Goal: Information Seeking & Learning: Understand process/instructions

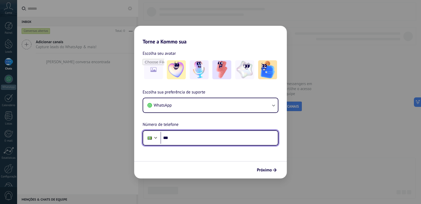
click at [219, 139] on input "***" at bounding box center [219, 138] width 117 height 12
type input "**********"
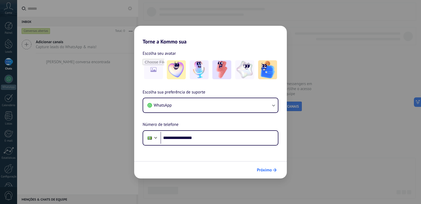
click at [267, 171] on span "Próximo" at bounding box center [264, 170] width 15 height 4
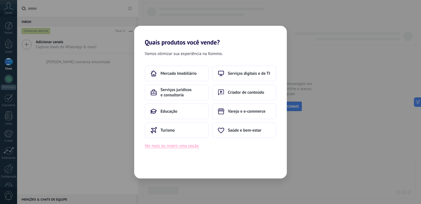
click at [174, 147] on button "Ver mais ou inserir uma opção" at bounding box center [172, 145] width 54 height 7
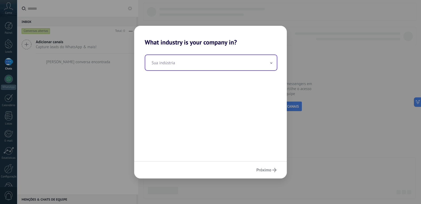
click at [272, 64] on span at bounding box center [271, 62] width 3 height 5
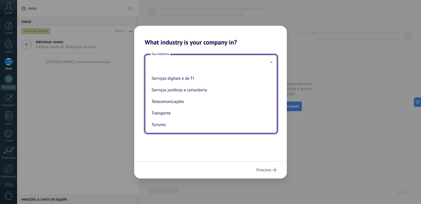
scroll to position [140, 0]
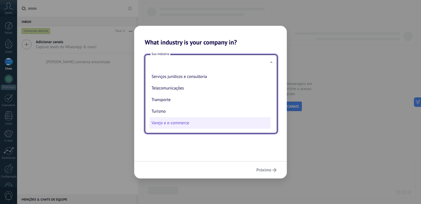
click at [183, 123] on li "Varejo e e-commerce" at bounding box center [210, 123] width 121 height 12
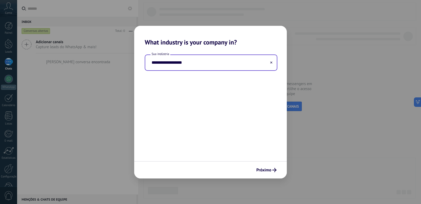
type input "**********"
click at [264, 171] on span "Próximo" at bounding box center [263, 170] width 15 height 4
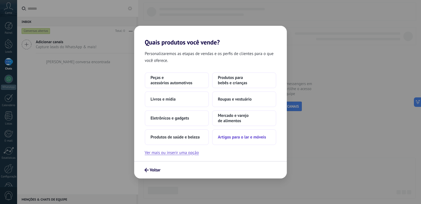
click at [234, 137] on span "Artigos para o lar e móveis" at bounding box center [242, 137] width 48 height 5
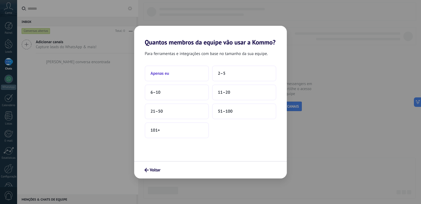
click at [159, 74] on span "Apenas eu" at bounding box center [160, 73] width 19 height 5
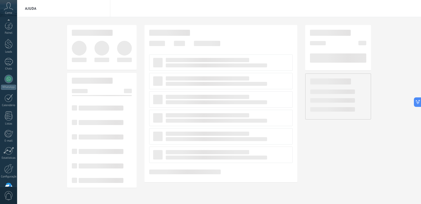
scroll to position [15, 0]
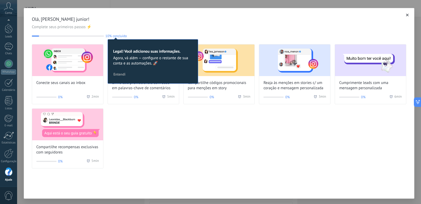
click at [177, 155] on div "Conecte seus canais ao inbox 0% 2 min Envie cód. promocionais com base em palav…" at bounding box center [219, 106] width 375 height 124
click at [118, 76] on span "Entendi" at bounding box center [119, 74] width 12 height 4
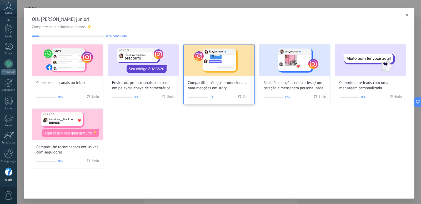
click at [210, 84] on span "Compartilhe códigos promocionais para menções em story" at bounding box center [219, 85] width 63 height 11
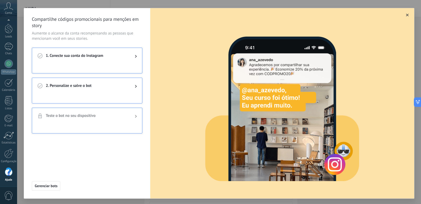
scroll to position [3, 0]
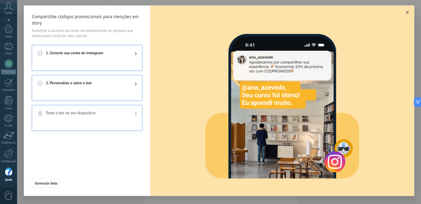
click at [406, 13] on icon "button" at bounding box center [407, 12] width 3 height 3
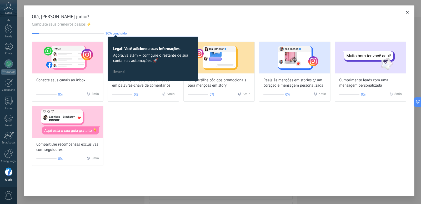
click at [406, 12] on icon "button" at bounding box center [407, 12] width 3 height 3
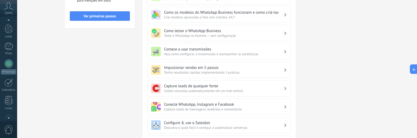
scroll to position [81, 0]
